Goal: Transaction & Acquisition: Subscribe to service/newsletter

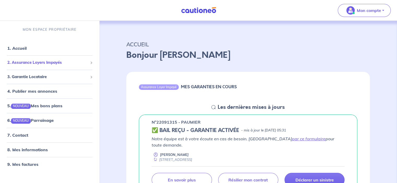
click at [41, 63] on span "2. Assurance Loyers Impayés" at bounding box center [47, 63] width 81 height 6
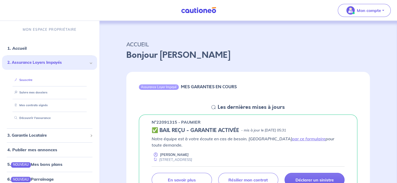
click at [32, 81] on link "Souscrire" at bounding box center [22, 80] width 20 height 4
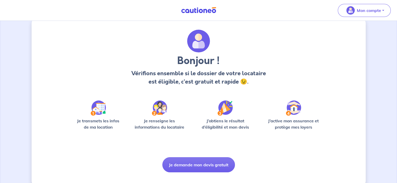
scroll to position [10, 0]
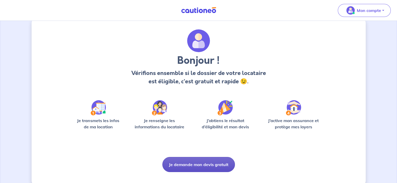
click at [197, 167] on button "Je demande mon devis gratuit" at bounding box center [198, 164] width 73 height 15
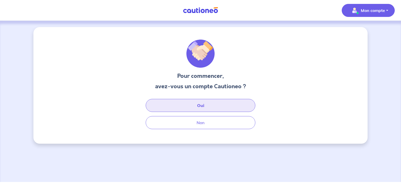
click at [205, 104] on button "Oui" at bounding box center [201, 105] width 110 height 13
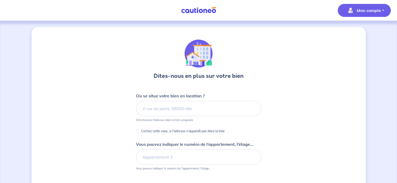
click at [383, 10] on button "Mon compte" at bounding box center [364, 10] width 53 height 13
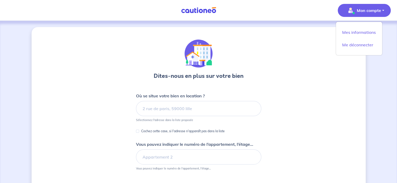
click at [289, 95] on div "Dites-nous en plus sur votre bien Où se situe votre bien en location ? Sélectio…" at bounding box center [199, 135] width 334 height 216
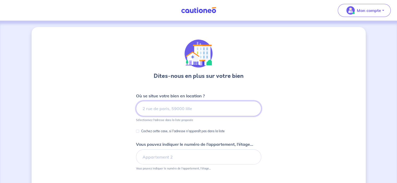
click at [216, 109] on input at bounding box center [198, 108] width 125 height 15
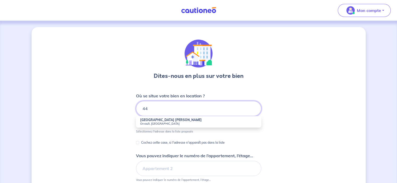
type input "4"
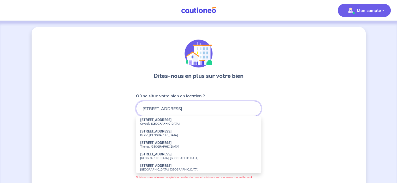
type input "1 allée du Brivet"
click at [385, 8] on button "Mon compte" at bounding box center [364, 10] width 53 height 13
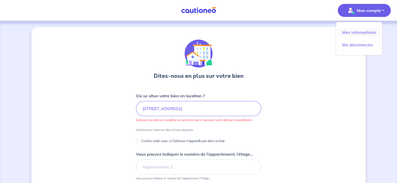
click at [360, 31] on link "Mes informations" at bounding box center [359, 32] width 42 height 8
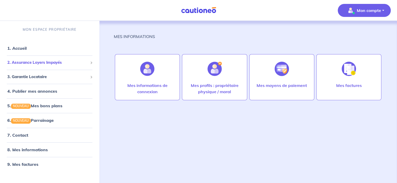
click at [49, 65] on span "2. Assurance Loyers Impayés" at bounding box center [47, 63] width 81 height 6
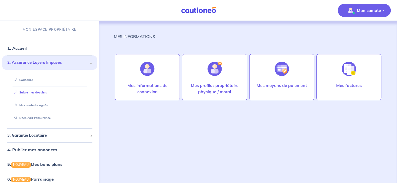
click at [32, 93] on link "Suivre mes dossiers" at bounding box center [29, 93] width 35 height 4
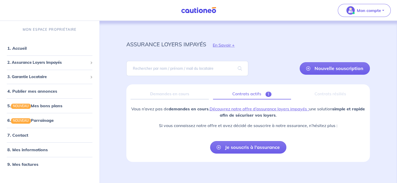
click at [246, 91] on link "Contrats actifs 1" at bounding box center [252, 94] width 78 height 11
click at [246, 94] on link "Contrats actifs 1" at bounding box center [251, 94] width 79 height 11
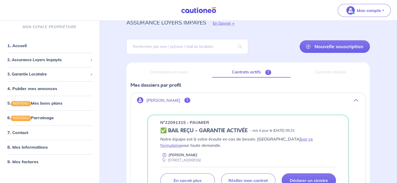
scroll to position [2, 0]
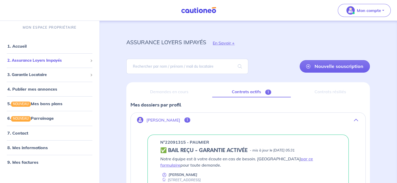
click at [59, 63] on div "2. Assurance Loyers Impayés" at bounding box center [49, 61] width 95 height 10
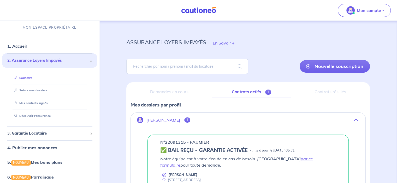
click at [30, 77] on link "Souscrire" at bounding box center [22, 78] width 20 height 4
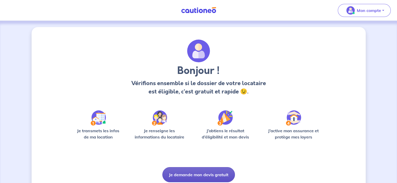
click at [210, 175] on button "Je demande mon devis gratuit" at bounding box center [198, 175] width 73 height 15
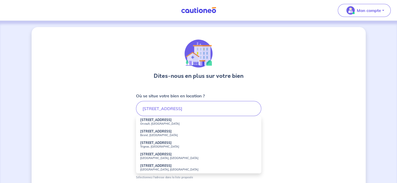
click at [161, 120] on strong "1 Allée du Brivet" at bounding box center [156, 120] width 32 height 4
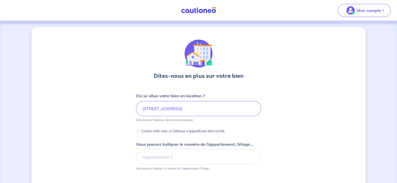
type input "1 Allée du Brivet, Orvault, France"
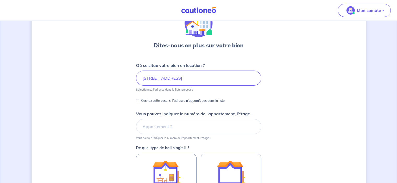
scroll to position [34, 0]
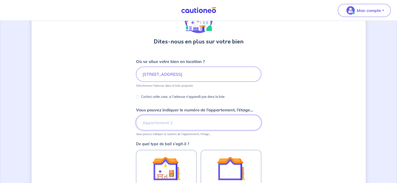
click at [225, 118] on input "Vous pouvez indiquer le numéro de l’appartement, l’étage..." at bounding box center [198, 122] width 125 height 15
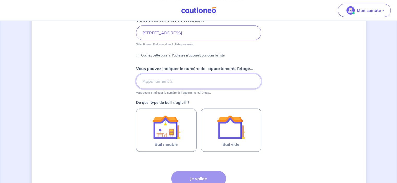
scroll to position [77, 0]
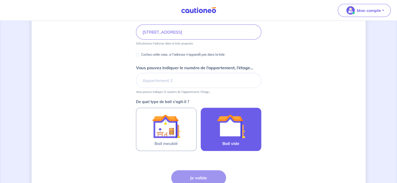
click at [230, 126] on img at bounding box center [231, 126] width 28 height 28
click at [0, 0] on input "Bail vide" at bounding box center [0, 0] width 0 height 0
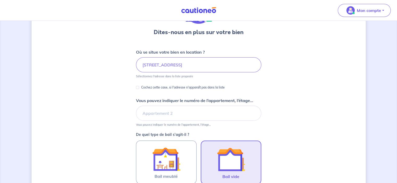
scroll to position [51, 0]
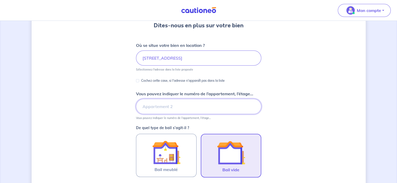
click at [179, 106] on input "Vous pouvez indiquer le numéro de l’appartement, l’étage..." at bounding box center [198, 106] width 125 height 15
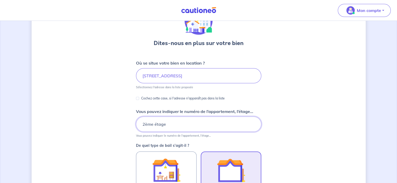
scroll to position [34, 0]
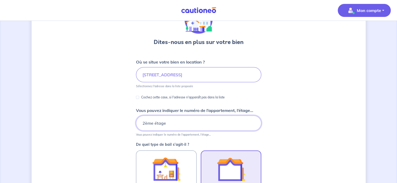
type input "2ème étage"
click at [376, 16] on button "Mon compte" at bounding box center [364, 10] width 53 height 13
click at [300, 72] on div "Dites-nous en plus sur votre bien Où se situe votre bien en location ? 1 Allée …" at bounding box center [199, 177] width 334 height 369
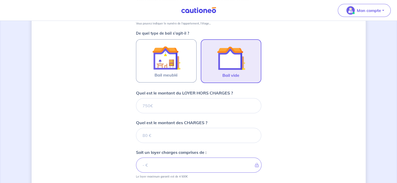
scroll to position [147, 0]
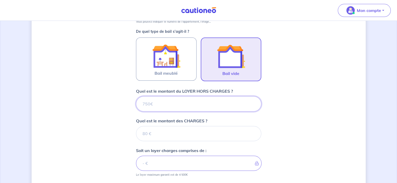
click at [190, 105] on input "Quel est le montant du LOYER HORS CHARGES ?" at bounding box center [198, 104] width 125 height 15
type input "580"
click at [163, 136] on input "Quel est le montant des CHARGES ?" at bounding box center [198, 133] width 125 height 15
type input "100"
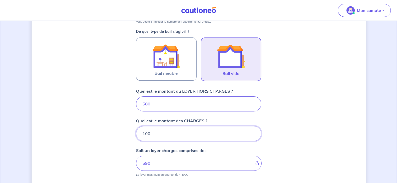
type input "680"
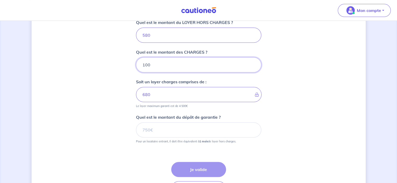
scroll to position [220, 0]
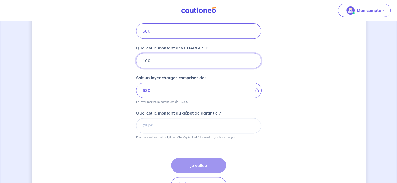
type input "100"
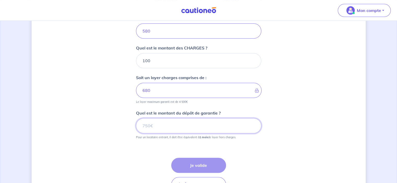
click at [184, 125] on input "Quel est le montant du dépôt de garantie ?" at bounding box center [198, 125] width 125 height 15
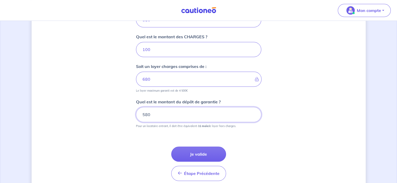
scroll to position [253, 0]
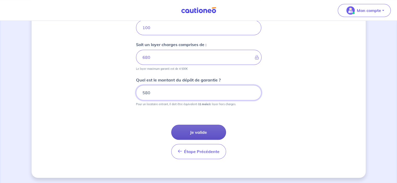
type input "580"
click at [199, 128] on button "Je valide" at bounding box center [198, 132] width 55 height 15
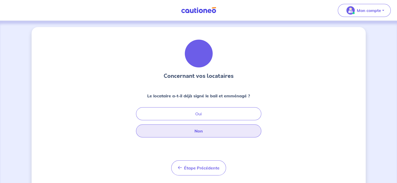
click at [197, 133] on button "Non" at bounding box center [198, 131] width 125 height 13
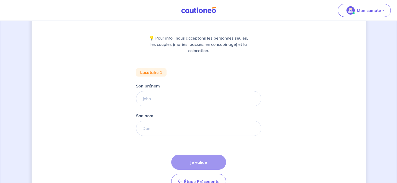
scroll to position [67, 0]
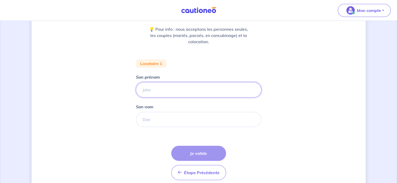
click at [170, 96] on input "Son prénom" at bounding box center [198, 89] width 125 height 15
type input "Antoine"
click at [157, 122] on input "Son nom" at bounding box center [198, 119] width 125 height 15
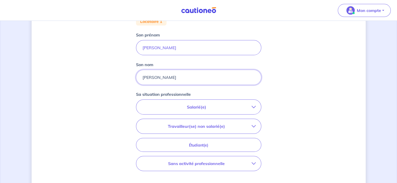
scroll to position [109, 0]
type input "MICHEL"
click at [207, 111] on button "Salarié(e)" at bounding box center [198, 107] width 125 height 15
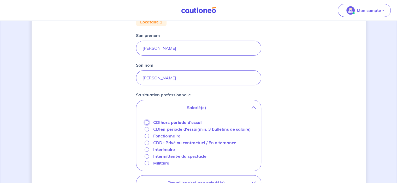
click at [146, 123] on input "CDI hors période d'essai" at bounding box center [147, 123] width 4 height 4
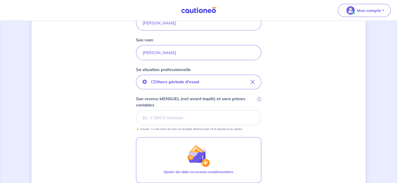
scroll to position [134, 0]
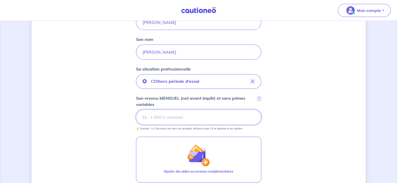
click at [152, 115] on input "Son revenu MENSUEL (net avant impôt) et sans primes variables i" at bounding box center [198, 117] width 125 height 15
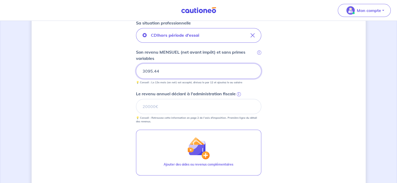
scroll to position [180, 0]
click at [208, 106] on input "Le revenu annuel déclaré à l'administration fiscale i" at bounding box center [198, 107] width 125 height 15
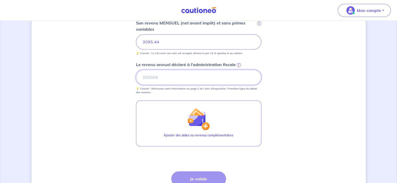
scroll to position [210, 0]
click at [152, 79] on input "Le revenu annuel déclaré à l'administration fiscale i" at bounding box center [198, 76] width 125 height 15
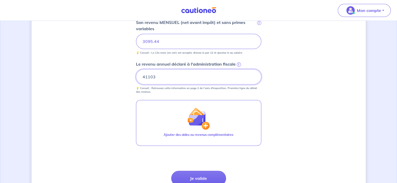
type input "41103"
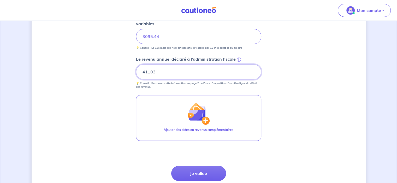
scroll to position [218, 0]
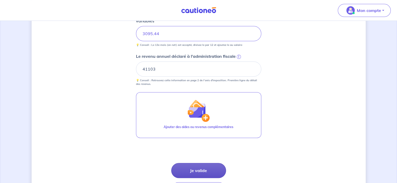
click at [217, 167] on button "Je valide" at bounding box center [198, 170] width 55 height 15
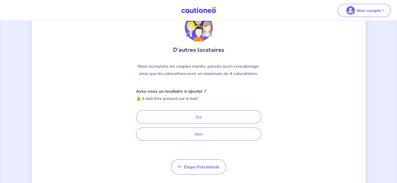
scroll to position [28, 0]
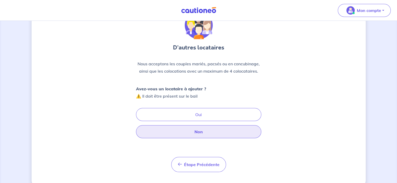
click at [218, 134] on button "Non" at bounding box center [198, 132] width 125 height 13
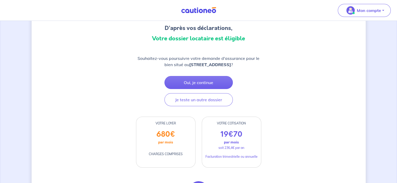
scroll to position [47, 0]
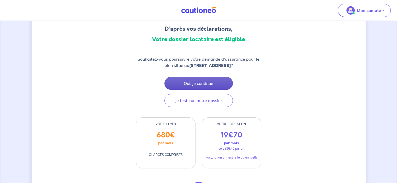
click at [201, 82] on button "Oui, je continue" at bounding box center [198, 83] width 68 height 13
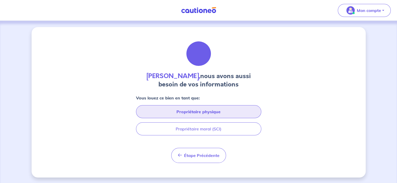
click at [202, 110] on button "Propriétaire physique" at bounding box center [198, 111] width 125 height 13
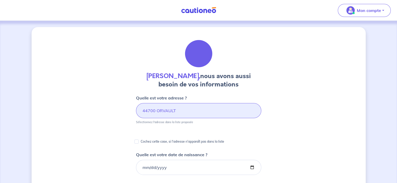
select select "FR"
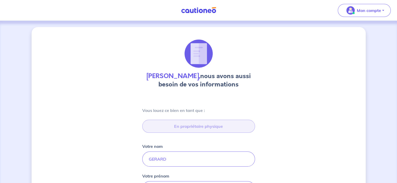
type input "06 78 35 18 70"
type input "Bat 7 G, Le bois saint Louis, 95 rue de la patouillerie, 44700 ORVAULT"
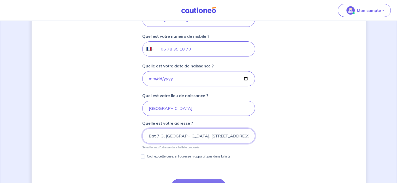
scroll to position [204, 0]
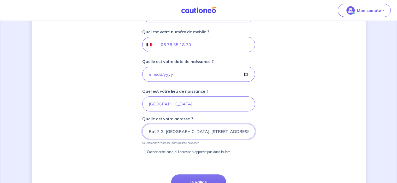
click at [242, 130] on input "Bat 7 G, Le bois saint Louis, 95 rue de la patouillerie, 44700 ORVAULT" at bounding box center [198, 131] width 113 height 15
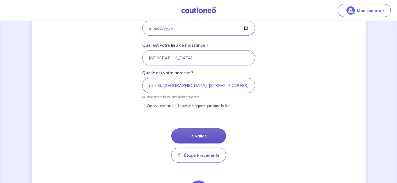
scroll to position [0, 0]
click at [196, 133] on button "Je valide" at bounding box center [198, 136] width 55 height 15
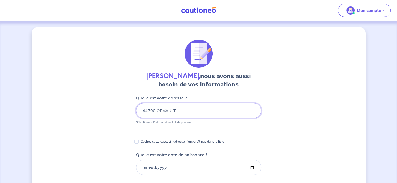
click at [140, 110] on input "44700 ORVAULT" at bounding box center [198, 110] width 125 height 15
click at [158, 110] on input "Bat 7G, Résidence Le Bois Saint Louis, 96, rue de la Patouillerie44700 ORVAULT" at bounding box center [198, 110] width 125 height 15
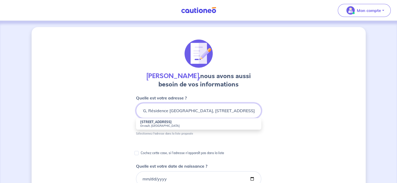
scroll to position [0, 0]
click at [165, 120] on strong "95 Rue de la Patouillerie" at bounding box center [156, 122] width 32 height 4
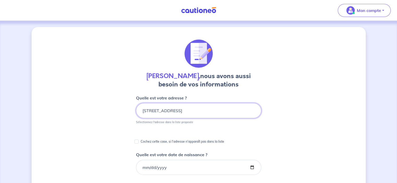
click at [142, 109] on input "95 Rue de la Patouillerie, Orvault, France" at bounding box center [198, 110] width 125 height 15
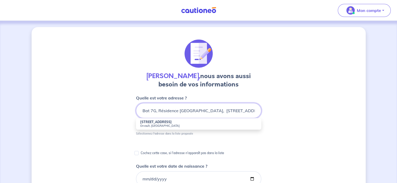
type input "Bat 7G, Résidence Le Bois Saint Louis, 95 Rue de la Patouillerie, Orvault, Fran…"
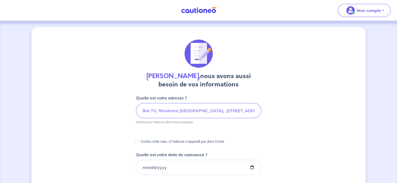
click at [139, 141] on div "Cochez cette case, si l'adresse n'apparaît pas dans la liste" at bounding box center [198, 142] width 125 height 6
click at [135, 142] on input "Cochez cette case, si l'adresse n'apparaît pas dans la liste" at bounding box center [136, 142] width 4 height 4
checkbox input "true"
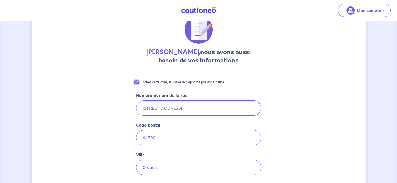
scroll to position [23, 0]
click at [142, 109] on input "95 Rue de la Patouillerie" at bounding box center [198, 108] width 125 height 15
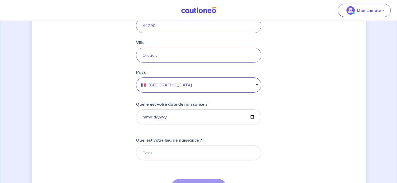
scroll to position [138, 0]
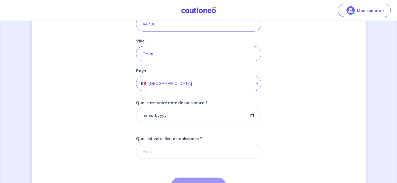
type input "Bat 7G , Résidence Le Bois Saint Louis, 95 Rue de la Patouillerie"
click at [190, 117] on input "Quelle est votre date de naissance ?" at bounding box center [198, 115] width 125 height 15
type input "1984-05-06"
click at [169, 116] on input "1984-05-06" at bounding box center [198, 115] width 125 height 15
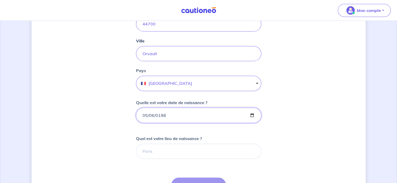
click at [145, 114] on input "1984-05-06" at bounding box center [198, 115] width 125 height 15
click at [200, 111] on input "1984-05-06" at bounding box center [198, 115] width 125 height 15
click at [152, 112] on input "1984-05-06" at bounding box center [198, 115] width 125 height 15
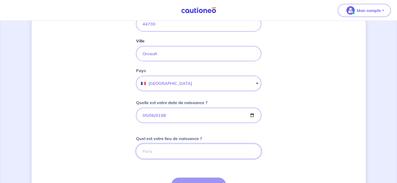
click at [167, 154] on input "Quel est votre lieu de naissance ?" at bounding box center [198, 151] width 125 height 15
type input "Nantes"
drag, startPoint x: 397, startPoint y: 75, endPoint x: 400, endPoint y: 75, distance: 3.4
click at [397, 75] on html "Mon compte Me déconnecter Nicolas Gerard, nous avons aussi besoin de vos inform…" at bounding box center [198, 90] width 397 height 457
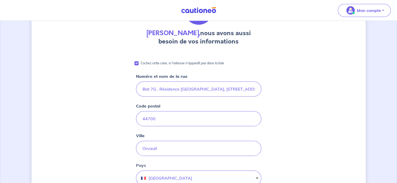
scroll to position [44, 0]
click at [180, 87] on input "Bat 7G , Résidence Le Bois Saint Louis, 95 Rue de la Patouillerie" at bounding box center [198, 88] width 125 height 15
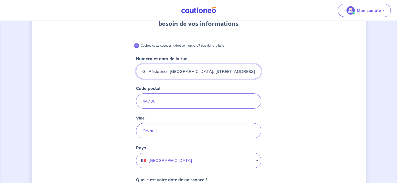
scroll to position [66, 0]
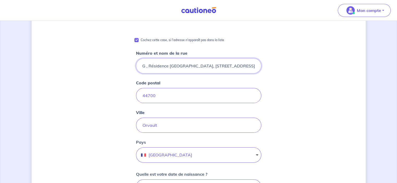
click at [219, 63] on input "Bat 7G , Résidence Le Bois Saint Louis, 95 Rue de la Patouillerie" at bounding box center [198, 65] width 125 height 15
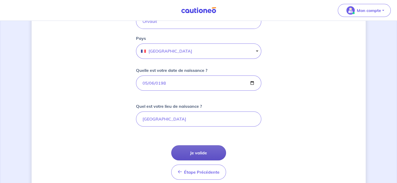
scroll to position [0, 0]
click at [207, 150] on button "Je valide" at bounding box center [198, 153] width 55 height 15
click at [201, 156] on button "Je valide" at bounding box center [198, 153] width 55 height 15
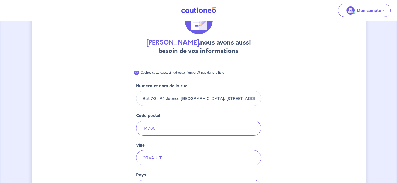
scroll to position [32, 0]
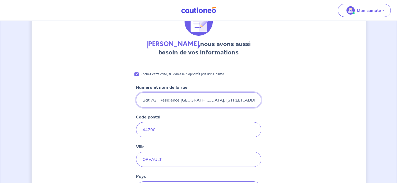
click at [217, 101] on input "Bat 7G , Résidence Le Bois Saint Louis, 95 Rue de la Patouillerie" at bounding box center [198, 100] width 125 height 15
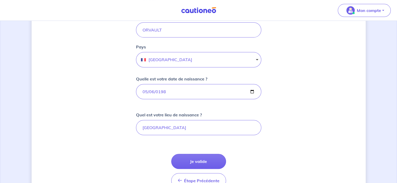
scroll to position [169, 0]
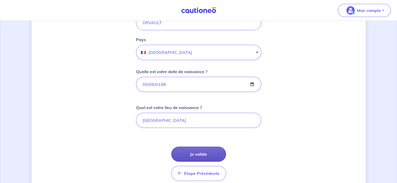
type input "95 Rue de la Patouillerie"
click at [206, 155] on button "Je valide" at bounding box center [198, 154] width 55 height 15
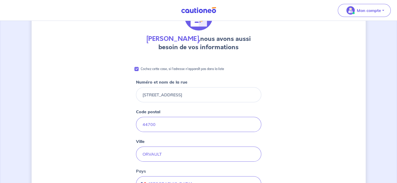
scroll to position [33, 0]
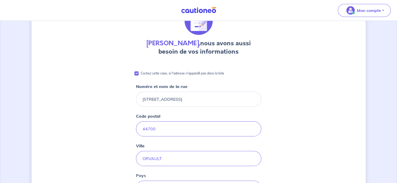
click at [139, 71] on div "Cochez cette case, si l'adresse n'apparaît pas dans la liste" at bounding box center [198, 73] width 125 height 6
click at [137, 73] on input "Cochez cette case, si l'adresse n'apparaît pas dans la liste" at bounding box center [136, 74] width 4 height 4
checkbox input "false"
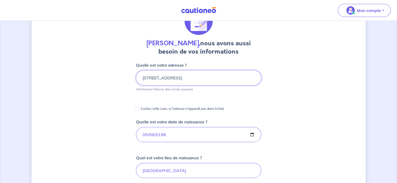
click at [235, 78] on input "95 Rue de la Patouillerie, 44700 ORVAULT" at bounding box center [198, 77] width 125 height 15
type input "9"
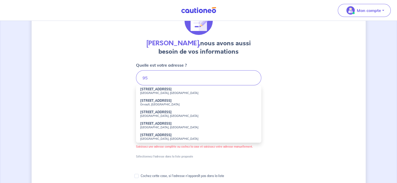
click at [168, 101] on strong "95 Rue de la Patouillerie" at bounding box center [156, 101] width 32 height 4
type input "95 Rue de la Patouillerie, Orvault, France"
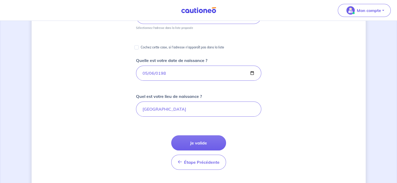
scroll to position [95, 0]
click at [195, 140] on button "Je valide" at bounding box center [198, 142] width 55 height 15
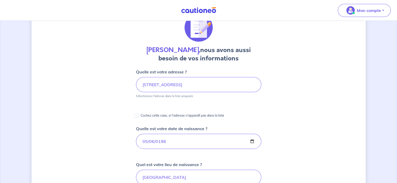
scroll to position [20, 0]
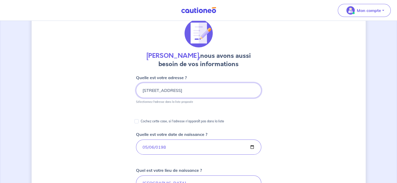
click at [249, 89] on input "95 Rue de la Patouillerie, Orvault, France" at bounding box center [198, 90] width 125 height 15
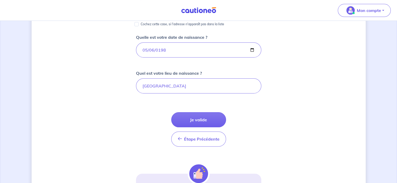
scroll to position [117, 0]
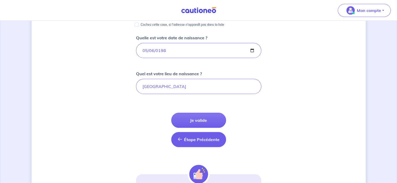
click at [197, 144] on button "Étape Précédente Précédent" at bounding box center [198, 139] width 55 height 15
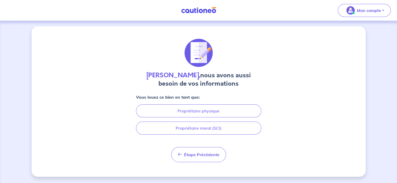
scroll to position [0, 0]
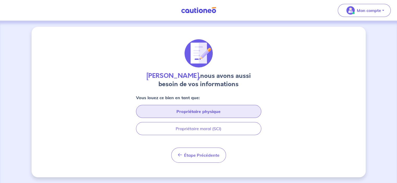
click at [204, 110] on button "Propriétaire physique" at bounding box center [198, 111] width 125 height 13
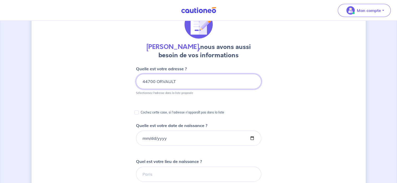
scroll to position [28, 0]
type input "4"
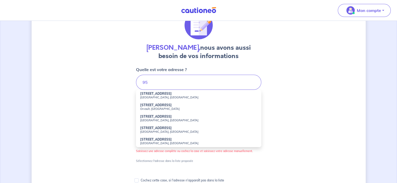
click at [154, 110] on small "Orvault, France" at bounding box center [198, 109] width 117 height 4
type input "95 Rue de la Patouillerie, Orvault, France"
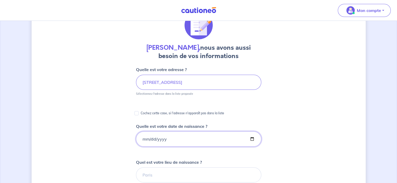
click at [147, 140] on input "Quelle est votre date de naissance ?" at bounding box center [198, 139] width 125 height 15
click at [143, 138] on input "Quelle est votre date de naissance ?" at bounding box center [198, 139] width 125 height 15
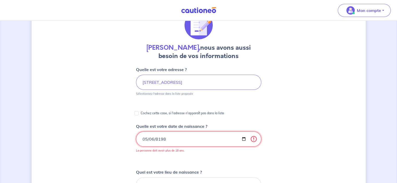
click at [155, 138] on input "8198-05-06" at bounding box center [198, 139] width 125 height 15
click at [145, 140] on input "8198-05-06" at bounding box center [198, 139] width 125 height 15
click at [164, 139] on input "8198-05-06" at bounding box center [198, 139] width 125 height 15
click at [157, 139] on input "8198-05-06" at bounding box center [198, 139] width 125 height 15
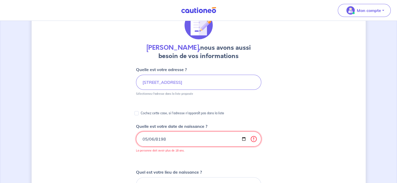
click at [157, 139] on input "8198-05-06" at bounding box center [198, 139] width 125 height 15
click at [242, 141] on input "8198-05-06" at bounding box center [198, 139] width 125 height 15
click at [161, 139] on input "8198-05-06" at bounding box center [198, 139] width 125 height 15
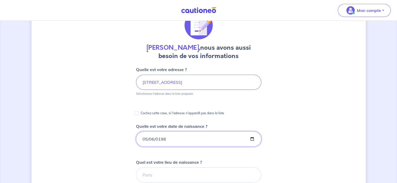
type input "1984-05-06"
click at [162, 139] on input "1984-05-06" at bounding box center [198, 139] width 125 height 15
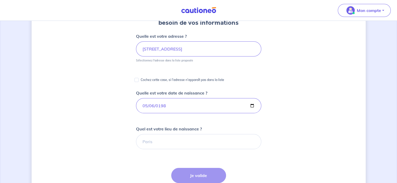
scroll to position [66, 0]
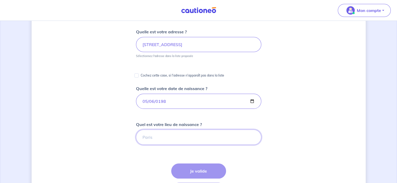
click at [172, 134] on input "Quel est votre lieu de naissance ?" at bounding box center [198, 137] width 125 height 15
type input "Nantes"
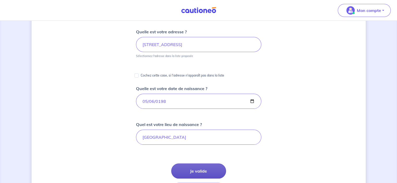
click at [195, 168] on button "Je valide" at bounding box center [198, 171] width 55 height 15
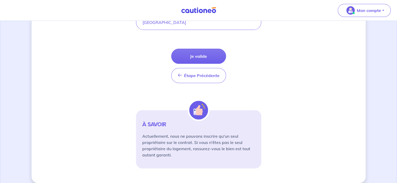
scroll to position [187, 0]
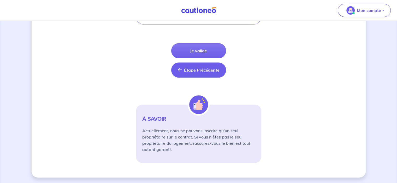
click at [194, 72] on span "Étape Précédente" at bounding box center [201, 70] width 35 height 5
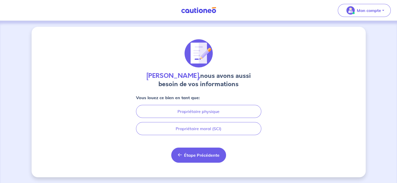
click at [203, 153] on span "Étape Précédente" at bounding box center [201, 155] width 35 height 5
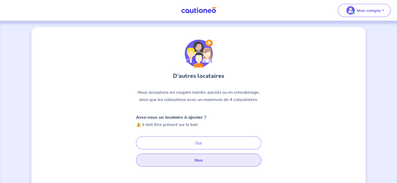
click at [196, 165] on button "Non" at bounding box center [198, 160] width 125 height 13
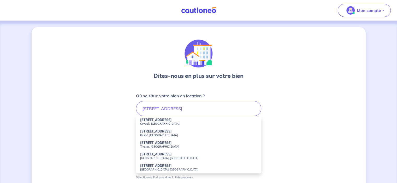
click at [156, 122] on small "Orvault, France" at bounding box center [198, 124] width 117 height 4
type input "1 Allée du Brivet, Orvault, France"
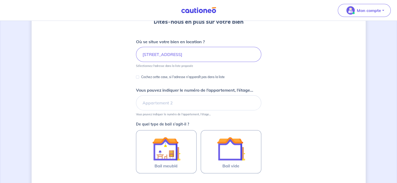
scroll to position [55, 0]
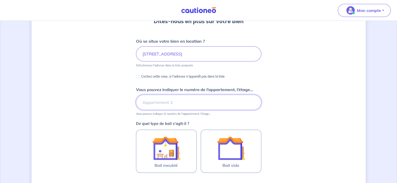
click at [195, 105] on input "Vous pouvez indiquer le numéro de l’appartement, l’étage..." at bounding box center [198, 102] width 125 height 15
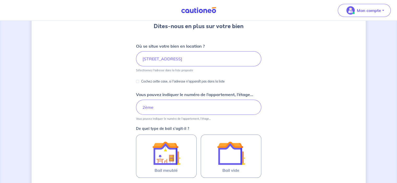
scroll to position [50, 0]
click at [175, 111] on input "2ème" at bounding box center [198, 107] width 125 height 15
type input "2ème étage"
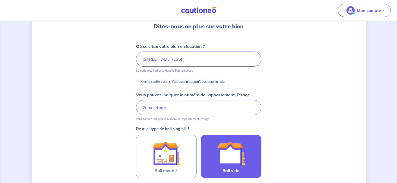
click at [233, 157] on img at bounding box center [231, 154] width 28 height 28
click at [0, 0] on input "Bail vide" at bounding box center [0, 0] width 0 height 0
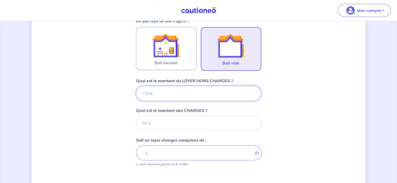
scroll to position [159, 0]
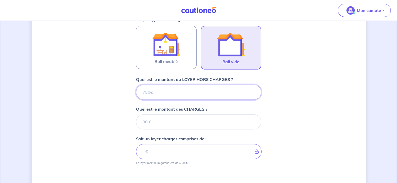
click at [186, 93] on input "Quel est le montant du LOYER HORS CHARGES ?" at bounding box center [198, 92] width 125 height 15
type input "580"
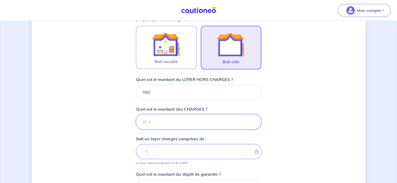
click at [146, 122] on input "Quel est le montant des CHARGES ?" at bounding box center [198, 122] width 125 height 15
type input "100"
type input "680"
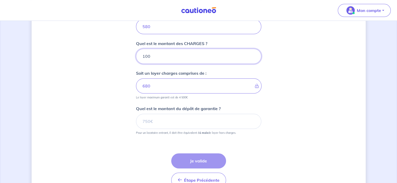
scroll to position [225, 0]
type input "100"
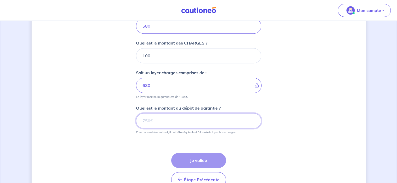
click at [195, 119] on input "Quel est le montant du dépôt de garantie ?" at bounding box center [198, 121] width 125 height 15
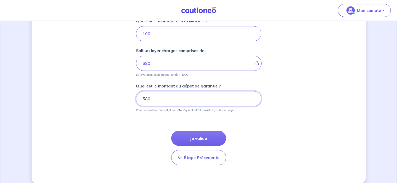
scroll to position [246, 0]
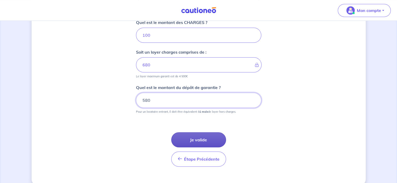
type input "580"
click at [221, 139] on button "Je valide" at bounding box center [198, 140] width 55 height 15
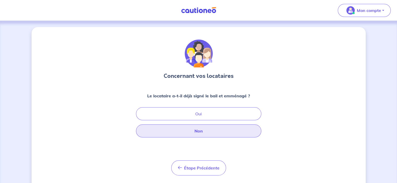
click at [189, 135] on button "Non" at bounding box center [198, 131] width 125 height 13
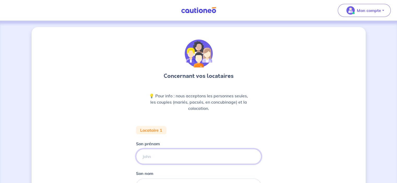
click at [148, 157] on input "Son prénom" at bounding box center [198, 156] width 125 height 15
type input "Antoine"
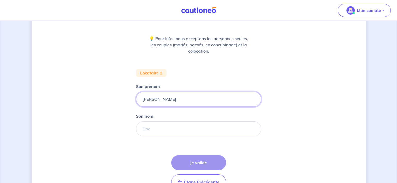
scroll to position [63, 0]
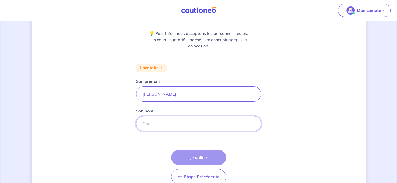
click at [170, 122] on input "Son nom" at bounding box center [198, 123] width 125 height 15
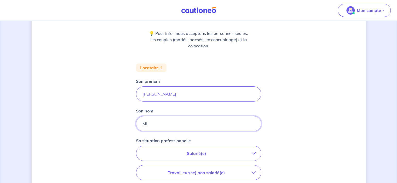
type input "MICHEL"
click at [190, 151] on p "Salarié(e)" at bounding box center [196, 154] width 110 height 6
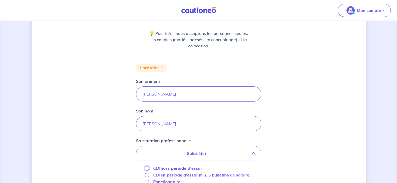
click at [148, 167] on input "CDI hors période d'essai" at bounding box center [147, 168] width 4 height 4
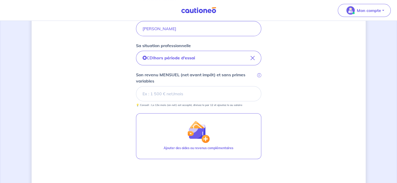
scroll to position [160, 0]
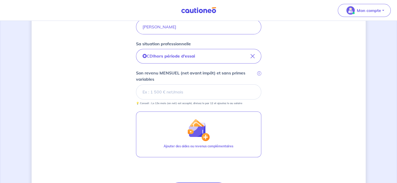
click at [184, 92] on input "Son revenu MENSUEL (net avant impôt) et sans primes variables i" at bounding box center [198, 92] width 125 height 15
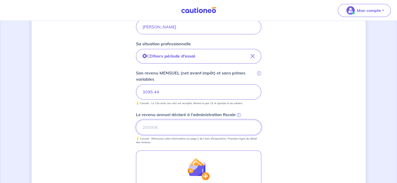
click at [162, 127] on input "Le revenu annuel déclaré à l'administration fiscale i" at bounding box center [198, 127] width 125 height 15
type input "41103"
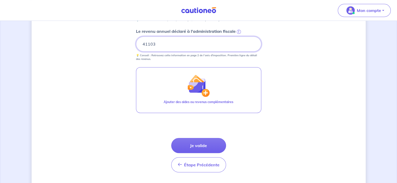
scroll to position [257, 0]
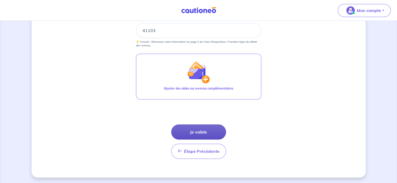
click at [201, 132] on button "Je valide" at bounding box center [198, 132] width 55 height 15
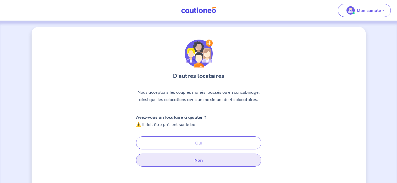
click at [201, 159] on button "Non" at bounding box center [198, 160] width 125 height 13
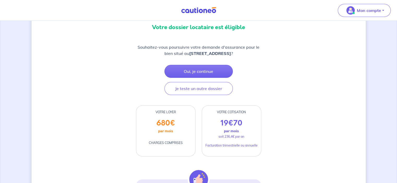
scroll to position [54, 0]
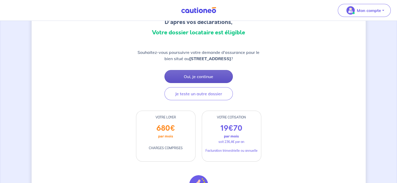
click at [207, 75] on button "Oui, je continue" at bounding box center [198, 76] width 68 height 13
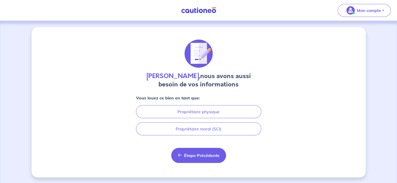
click at [197, 154] on span "Étape Précédente" at bounding box center [201, 155] width 35 height 5
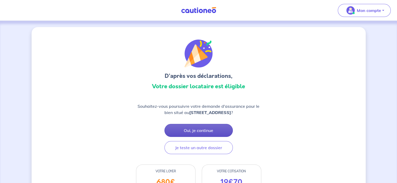
click at [201, 126] on button "Oui, je continue" at bounding box center [198, 130] width 68 height 13
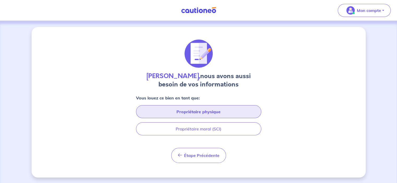
click at [203, 112] on button "Propriétaire physique" at bounding box center [198, 111] width 125 height 13
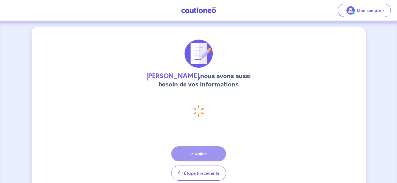
select select "FR"
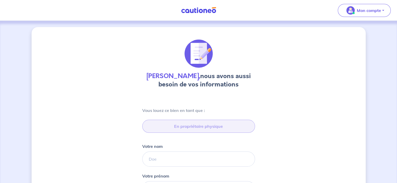
type input "06 78 35 18 70"
type input "95 Rue de la Patouillerie, 44700 Orvault"
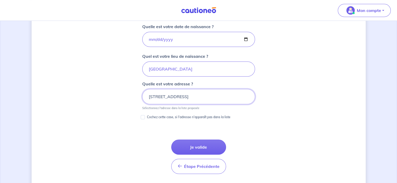
scroll to position [238, 0]
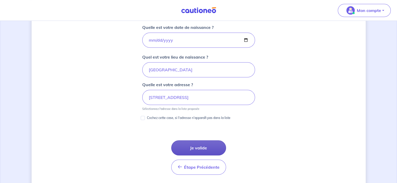
click at [194, 147] on button "Je valide" at bounding box center [198, 148] width 55 height 15
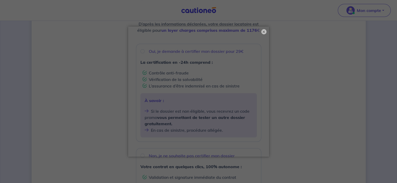
scroll to position [79, 0]
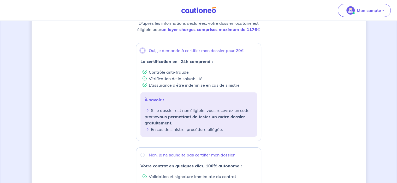
click at [143, 49] on input "Oui, je demande à certifier mon dossier pour 29€" at bounding box center [142, 51] width 4 height 4
radio input "true"
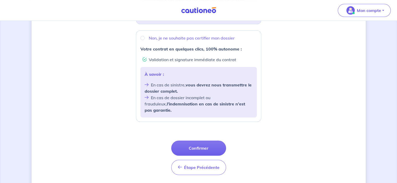
scroll to position [197, 0]
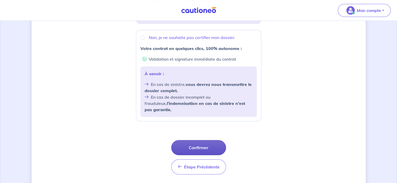
click at [213, 143] on button "Confirmer" at bounding box center [198, 147] width 55 height 15
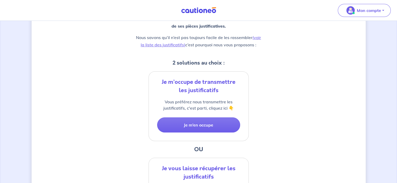
scroll to position [74, 0]
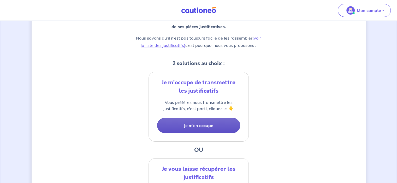
click at [197, 125] on button "Je m’en occupe" at bounding box center [198, 125] width 83 height 15
click at [207, 126] on button "Je m’en occupe" at bounding box center [198, 125] width 83 height 15
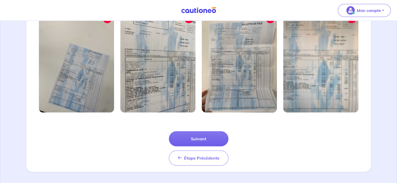
scroll to position [190, 0]
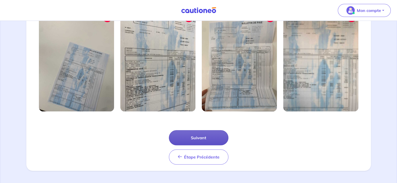
click at [196, 138] on button "Suivant" at bounding box center [198, 137] width 59 height 15
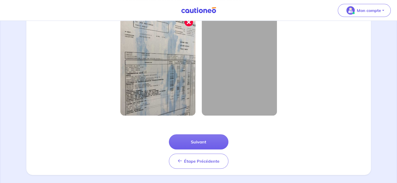
scroll to position [162, 0]
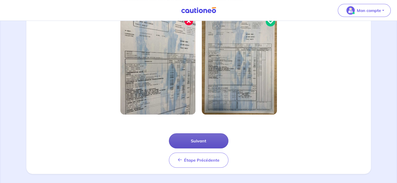
click at [200, 140] on button "Suivant" at bounding box center [198, 141] width 59 height 15
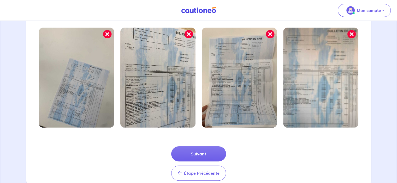
scroll to position [173, 0]
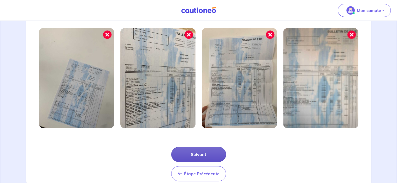
click at [198, 155] on button "Suivant" at bounding box center [198, 154] width 55 height 15
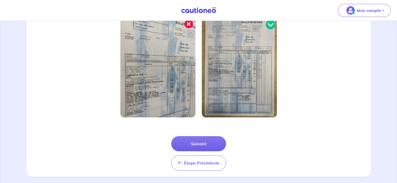
scroll to position [165, 0]
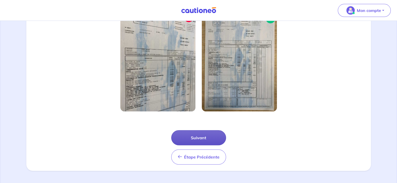
click at [202, 136] on button "Suivant" at bounding box center [198, 137] width 55 height 15
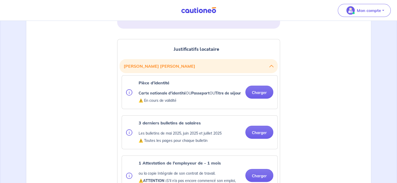
scroll to position [117, 0]
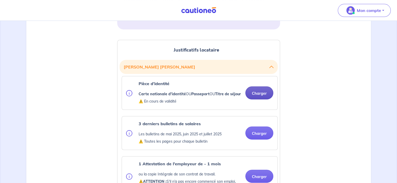
click at [254, 94] on button "Charger" at bounding box center [259, 93] width 28 height 13
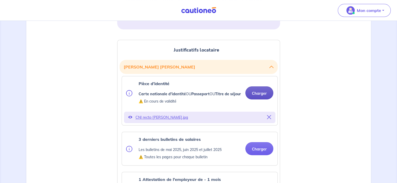
click at [260, 97] on button "Charger" at bounding box center [259, 93] width 28 height 13
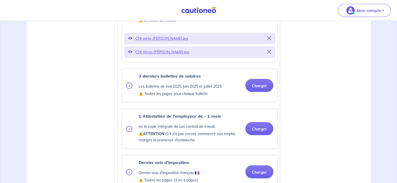
scroll to position [197, 0]
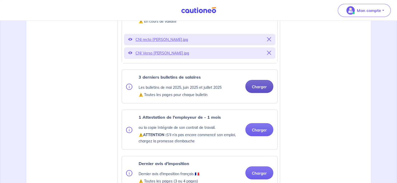
click at [255, 93] on button "Charger" at bounding box center [259, 86] width 28 height 13
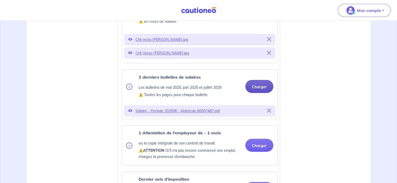
click at [253, 93] on button "Charger" at bounding box center [259, 86] width 28 height 13
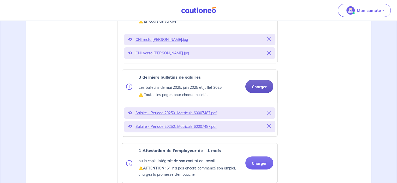
click at [257, 93] on button "Charger" at bounding box center [259, 86] width 28 height 13
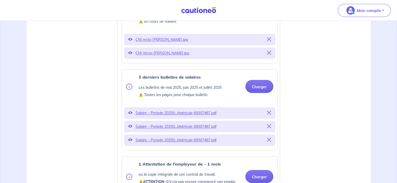
click at [154, 43] on p "CNI recto Mr MICHEL Antoine.jpg" at bounding box center [199, 39] width 128 height 7
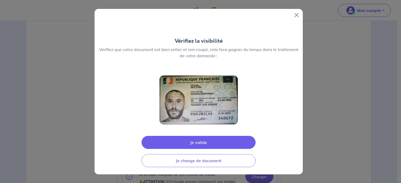
click at [204, 144] on button "Je valide" at bounding box center [198, 142] width 114 height 13
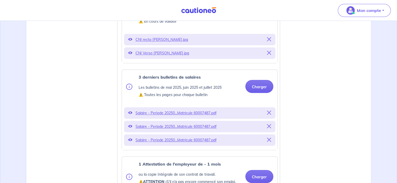
click at [172, 57] on p "CNI Verso Mr MICHEL Antoine.jpg" at bounding box center [199, 53] width 128 height 7
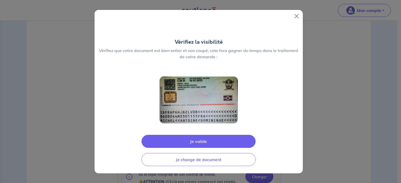
click at [204, 138] on button "Je valide" at bounding box center [198, 141] width 114 height 13
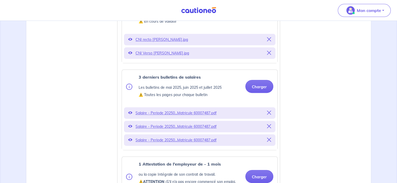
click at [181, 117] on p "Salaire - Periode 20250...Matricule 60007487.pdf" at bounding box center [199, 113] width 128 height 7
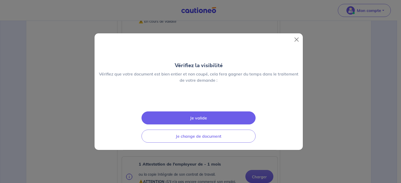
click at [199, 100] on img at bounding box center [199, 100] width 0 height 0
click at [294, 35] on button "Close" at bounding box center [296, 39] width 8 height 8
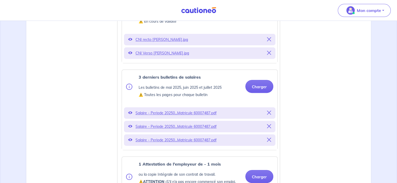
click at [131, 115] on icon at bounding box center [130, 113] width 4 height 4
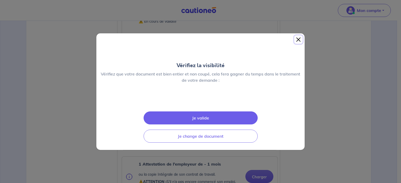
click at [297, 35] on button "Close" at bounding box center [298, 39] width 8 height 8
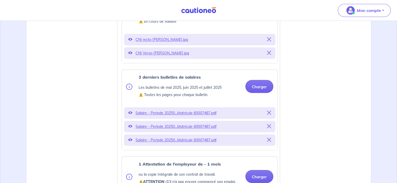
click at [266, 119] on div "Salaire - Periode 20250...Matricule 60007487.pdf" at bounding box center [199, 113] width 151 height 11
click at [270, 115] on icon at bounding box center [269, 113] width 4 height 4
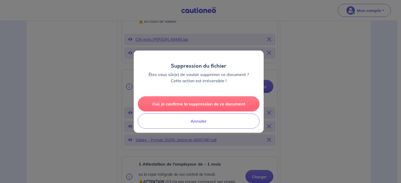
click at [236, 104] on button "Oui, je confirme la suppression de ce document" at bounding box center [199, 104] width 122 height 15
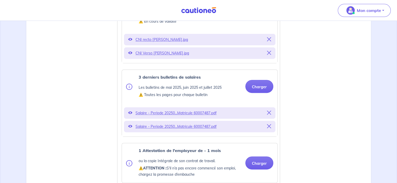
click at [268, 115] on icon at bounding box center [269, 113] width 4 height 4
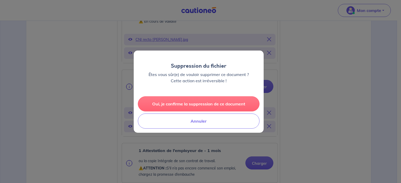
click at [228, 103] on button "Oui, je confirme la suppression de ce document" at bounding box center [199, 104] width 122 height 15
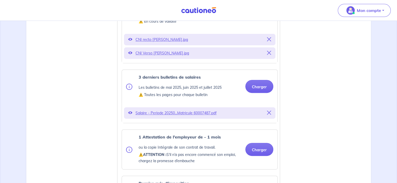
click at [270, 115] on icon at bounding box center [269, 113] width 4 height 4
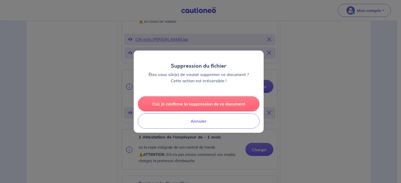
click at [228, 105] on button "Oui, je confirme la suppression de ce document" at bounding box center [199, 104] width 122 height 15
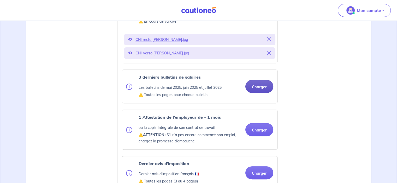
click at [266, 91] on button "Charger" at bounding box center [259, 86] width 28 height 13
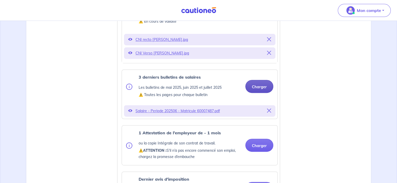
click at [253, 93] on button "Charger" at bounding box center [259, 86] width 28 height 13
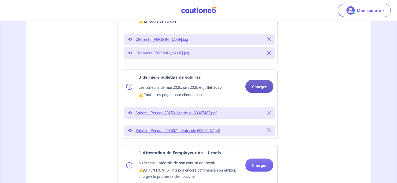
click at [258, 93] on button "Charger" at bounding box center [259, 86] width 28 height 13
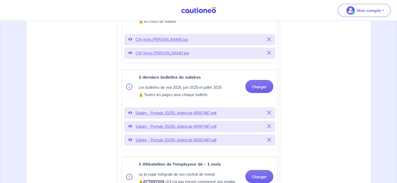
click at [153, 43] on p "CNI recto Mr MICHEL Antoine.jpg" at bounding box center [199, 39] width 128 height 7
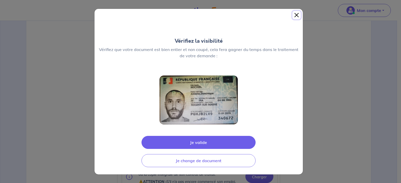
click at [297, 17] on button "Close" at bounding box center [296, 15] width 8 height 8
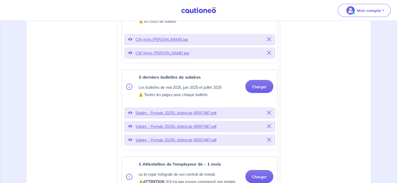
click at [171, 57] on p "CNI Verso Mr MICHEL Antoine.jpg" at bounding box center [199, 53] width 128 height 7
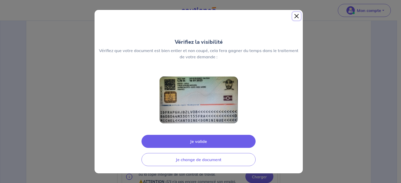
click at [297, 17] on button "Close" at bounding box center [296, 16] width 8 height 8
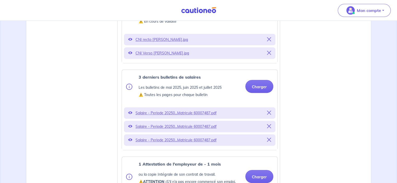
click at [188, 117] on p "Salaire - Periode 20250...Matricule 60007487.pdf" at bounding box center [199, 113] width 128 height 7
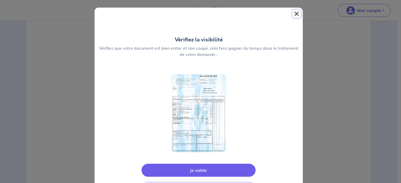
click at [293, 16] on button "Close" at bounding box center [296, 14] width 8 height 8
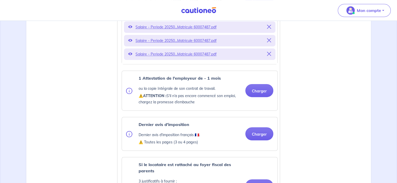
scroll to position [291, 0]
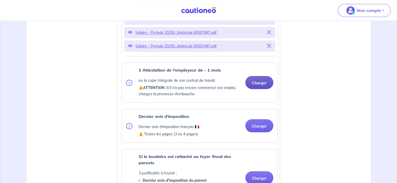
click at [260, 88] on button "Charger" at bounding box center [259, 82] width 28 height 13
click at [257, 89] on button "Charger" at bounding box center [259, 82] width 28 height 13
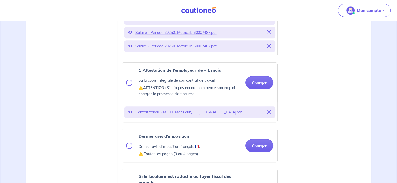
click at [157, 116] on p "Contrat travail - MICH...Monsieur_FH Nantes.pdf" at bounding box center [199, 112] width 128 height 7
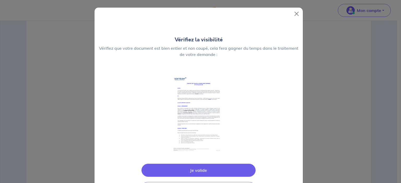
click at [191, 168] on button "Je valide" at bounding box center [198, 170] width 114 height 13
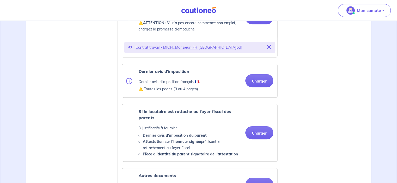
scroll to position [320, 0]
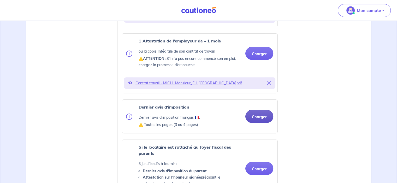
click at [266, 123] on button "Charger" at bounding box center [259, 116] width 28 height 13
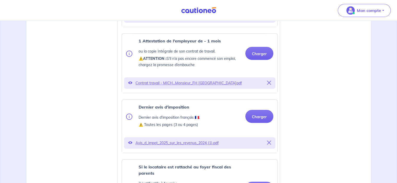
click at [199, 147] on p "Avis_d_impot_2025_sur_les_revenus_2024 (1).pdf" at bounding box center [199, 143] width 128 height 7
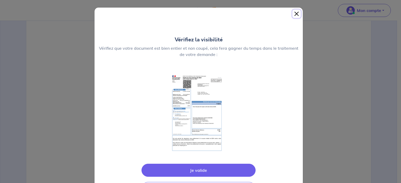
click at [293, 15] on button "Close" at bounding box center [296, 14] width 8 height 8
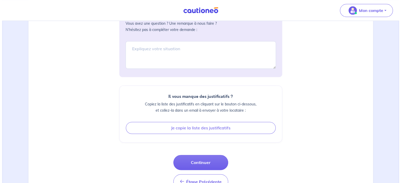
scroll to position [688, 0]
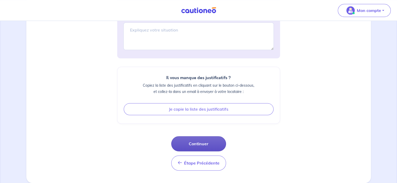
click at [211, 142] on button "Continuer" at bounding box center [198, 143] width 55 height 15
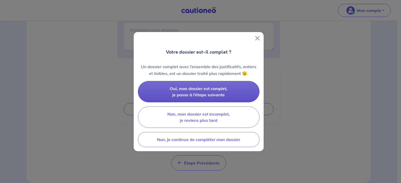
click at [199, 87] on span "Oui, mon dossier est complet, je passe à l’étape suivante" at bounding box center [199, 91] width 58 height 11
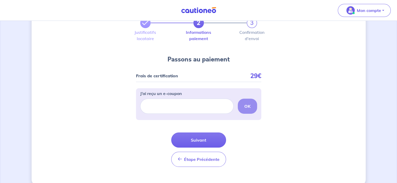
scroll to position [27, 0]
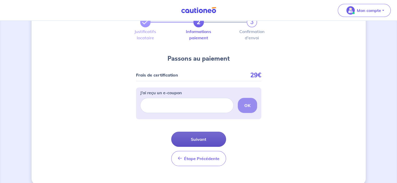
click at [205, 138] on button "Suivant" at bounding box center [198, 139] width 55 height 15
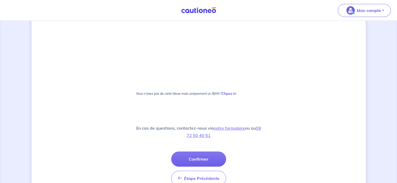
scroll to position [130, 0]
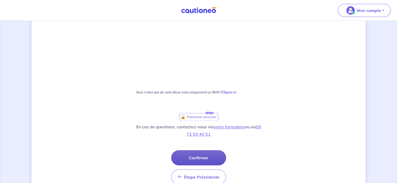
click at [215, 155] on button "Confirmer" at bounding box center [198, 158] width 55 height 15
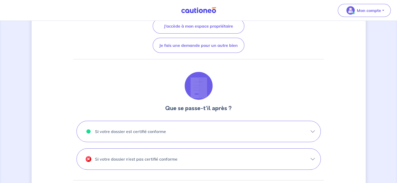
scroll to position [98, 0]
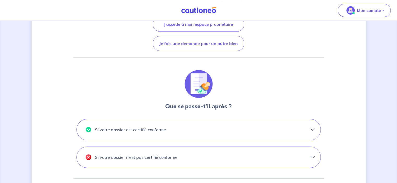
click at [309, 127] on button "Si votre dossier est certifié conforme" at bounding box center [199, 130] width 244 height 21
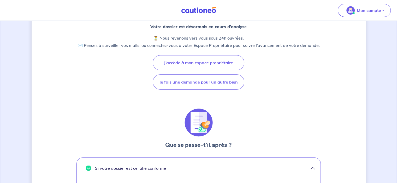
scroll to position [47, 0]
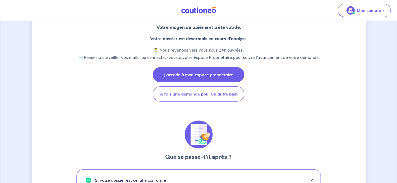
click at [205, 79] on button "J’accède à mon espace propriétaire" at bounding box center [199, 74] width 92 height 15
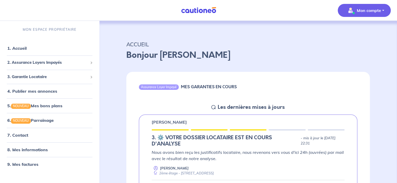
click at [369, 10] on p "Mon compte" at bounding box center [369, 10] width 24 height 6
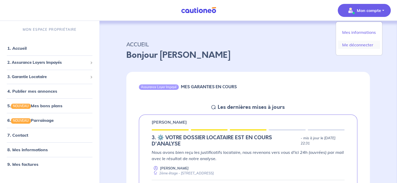
click at [357, 43] on link "Me déconnecter" at bounding box center [359, 45] width 42 height 8
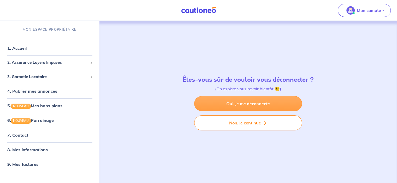
click at [247, 101] on link "Oui, je me déconnecte" at bounding box center [248, 103] width 108 height 15
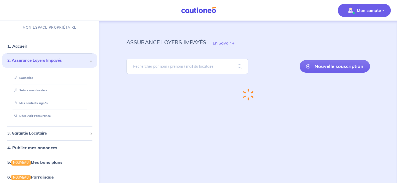
click at [364, 13] on p "Mon compte" at bounding box center [369, 10] width 24 height 6
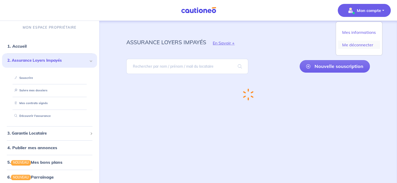
click at [358, 47] on link "Me déconnecter" at bounding box center [359, 45] width 42 height 8
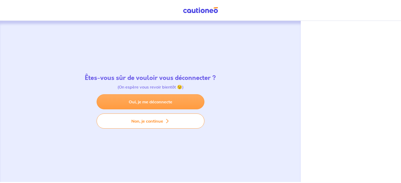
click at [186, 99] on link "Oui, je me déconnecte" at bounding box center [151, 101] width 108 height 15
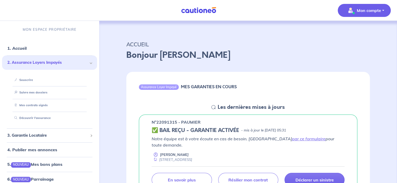
click at [368, 14] on span "Mon compte" at bounding box center [362, 10] width 37 height 8
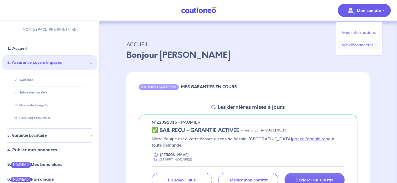
click at [362, 46] on link "Me déconnecter" at bounding box center [359, 45] width 42 height 8
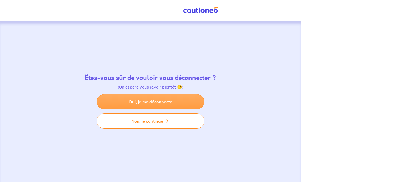
click at [158, 101] on link "Oui, je me déconnecte" at bounding box center [151, 101] width 108 height 15
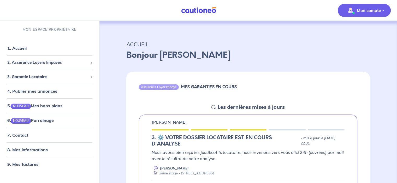
click at [377, 8] on p "Mon compte" at bounding box center [369, 10] width 24 height 6
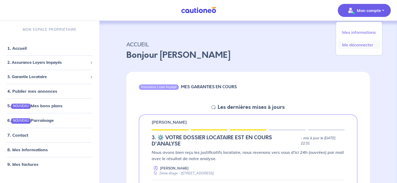
click at [350, 48] on link "Me déconnecter" at bounding box center [359, 45] width 42 height 8
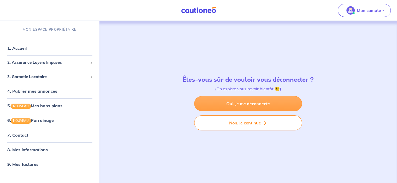
click at [225, 107] on link "Oui, je me déconnecte" at bounding box center [248, 103] width 108 height 15
